Goal: Information Seeking & Learning: Find specific fact

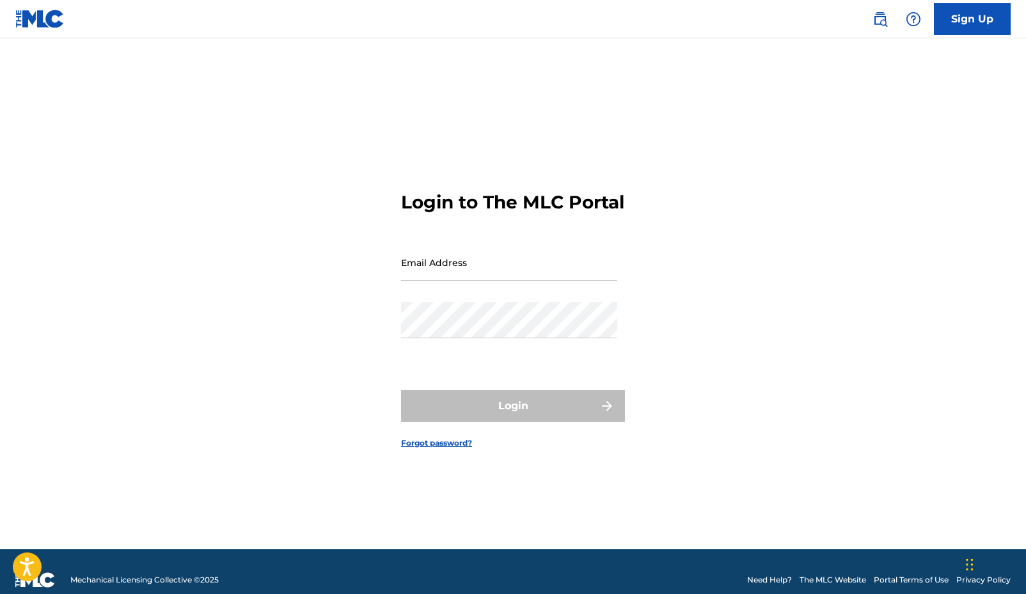
click at [828, 584] on link "The MLC Website" at bounding box center [832, 580] width 67 height 12
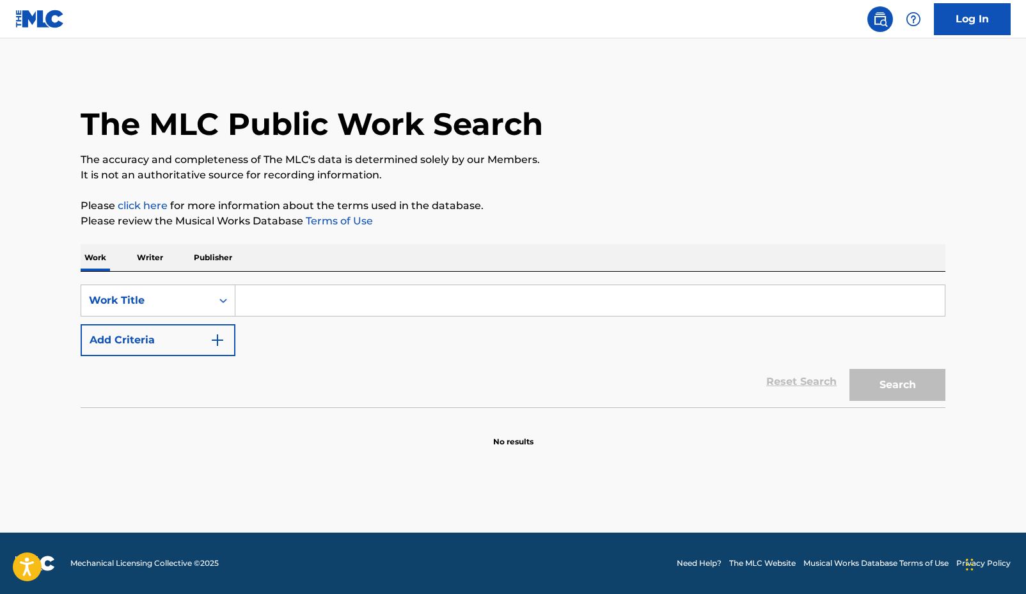
click at [210, 336] on img "Search Form" at bounding box center [217, 340] width 15 height 15
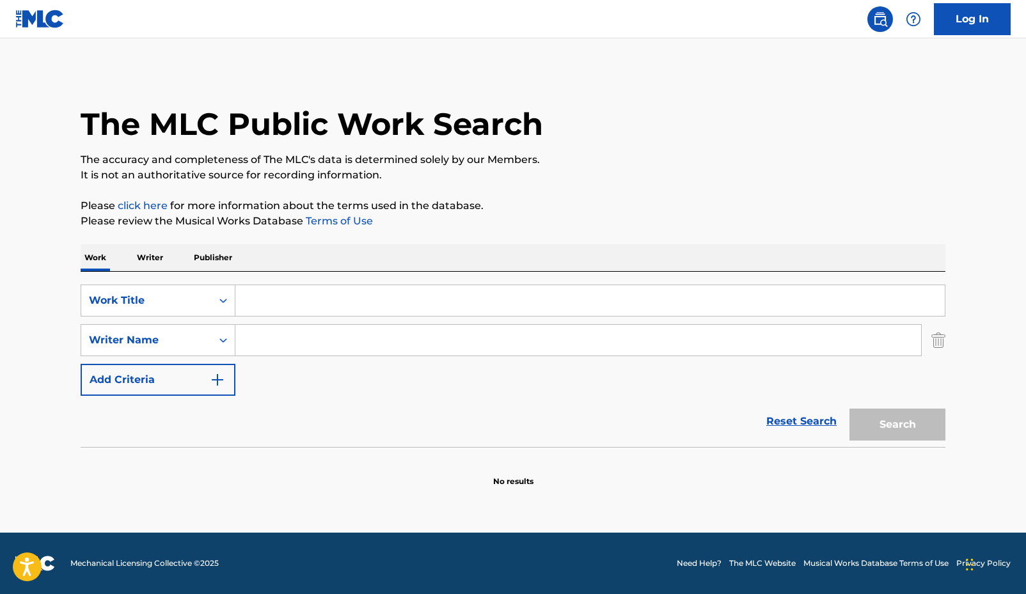
click at [262, 308] on input "Search Form" at bounding box center [589, 300] width 709 height 31
type input "e.i."
type input "p"
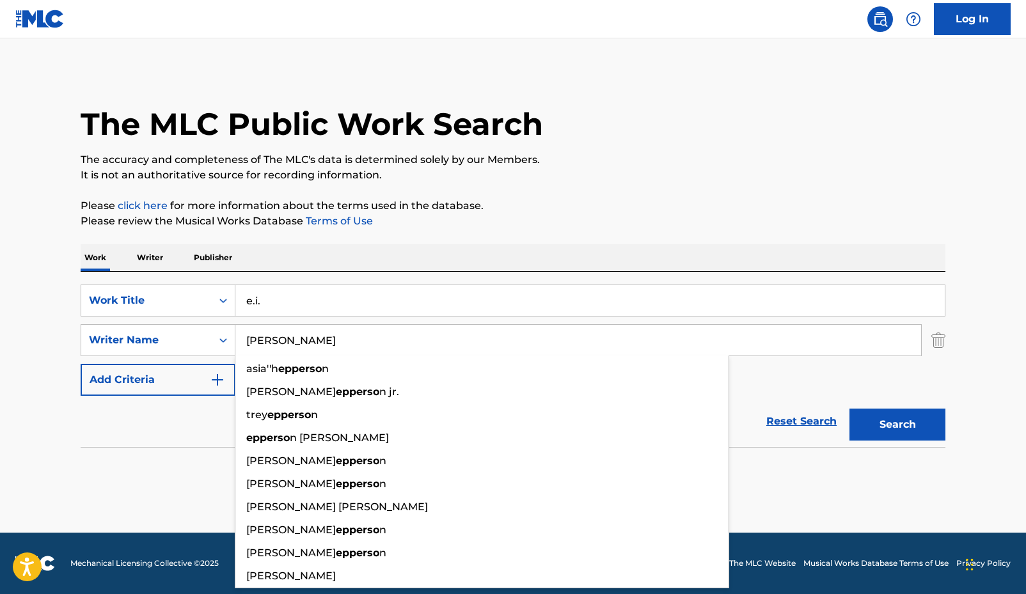
type input "[PERSON_NAME]"
click at [849, 409] on button "Search" at bounding box center [897, 425] width 96 height 32
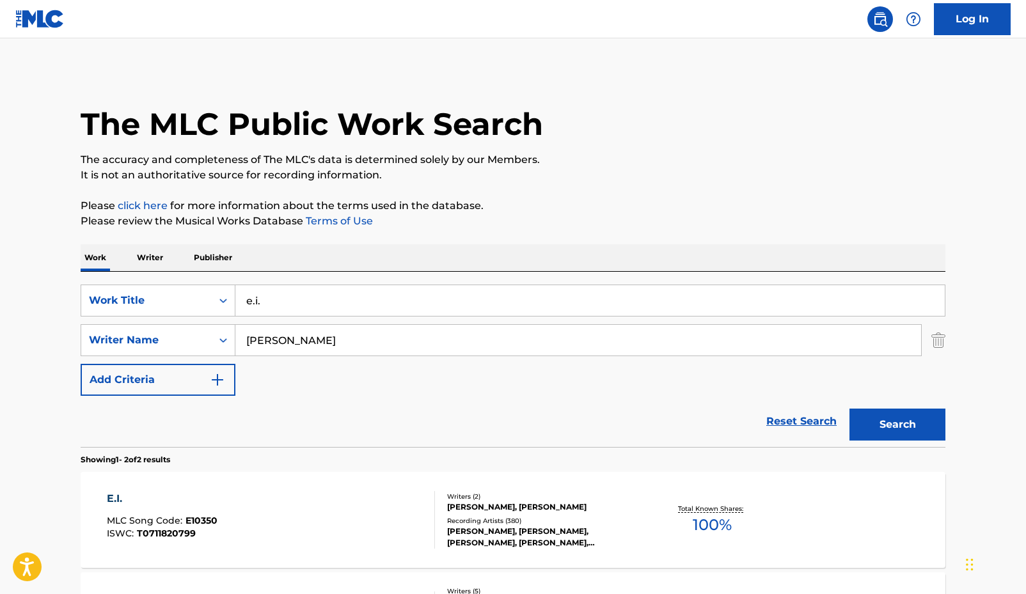
click at [61, 508] on main "The MLC Public Work Search The accuracy and completeness of The MLC's data is d…" at bounding box center [513, 386] width 1026 height 696
click at [708, 526] on span "100 %" at bounding box center [712, 524] width 39 height 23
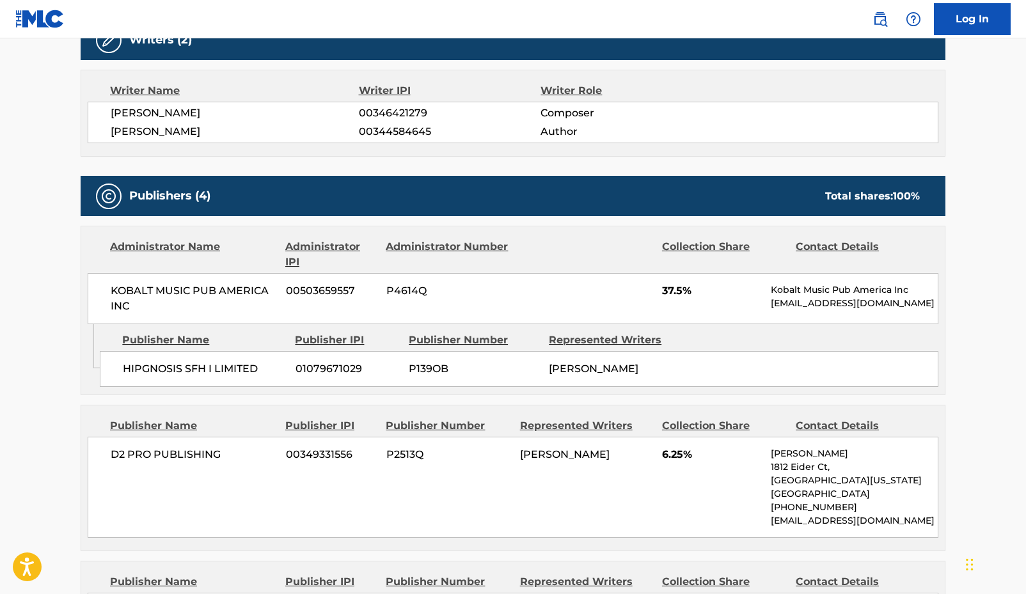
scroll to position [938, 0]
